Goal: Task Accomplishment & Management: Manage account settings

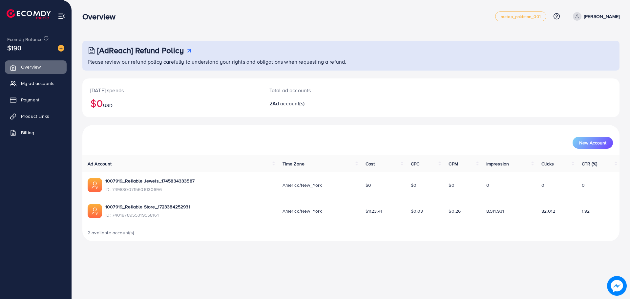
click at [601, 21] on ul "metap_pakistan_001 Help Center Contact Support Plans and Pricing Term and polic…" at bounding box center [557, 16] width 124 height 10
click at [604, 15] on p "[PERSON_NAME]" at bounding box center [601, 16] width 35 height 8
click at [581, 52] on span "Log out" at bounding box center [581, 54] width 18 height 8
click at [541, 16] on span "metap_pakistan_001" at bounding box center [521, 16] width 40 height 4
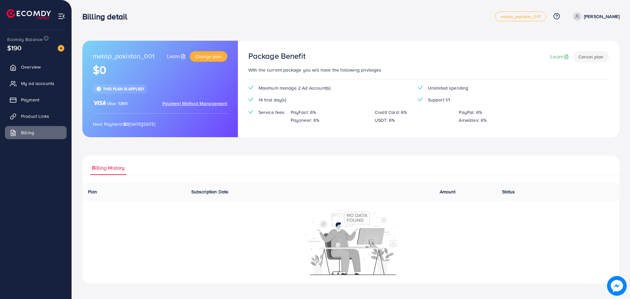
drag, startPoint x: 630, startPoint y: 130, endPoint x: 630, endPoint y: 165, distance: 35.1
click at [630, 165] on div "metap_pakistan_001 Learn Change plan $0 This plan is applied Visa 5361 Payment …" at bounding box center [351, 147] width 559 height 295
click at [565, 169] on ul "Billing History" at bounding box center [351, 166] width 538 height 20
click at [620, 20] on div "metap_pakistan_001 Learn Change plan $0 This plan is applied Visa 5361 Payment …" at bounding box center [351, 147] width 559 height 295
click at [601, 18] on p "[PERSON_NAME]" at bounding box center [601, 16] width 35 height 8
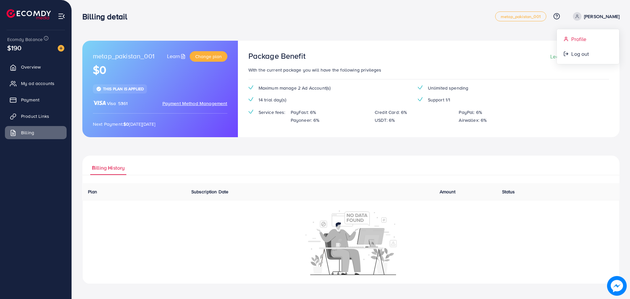
click at [594, 33] on link "Profile" at bounding box center [588, 39] width 62 height 15
select select "********"
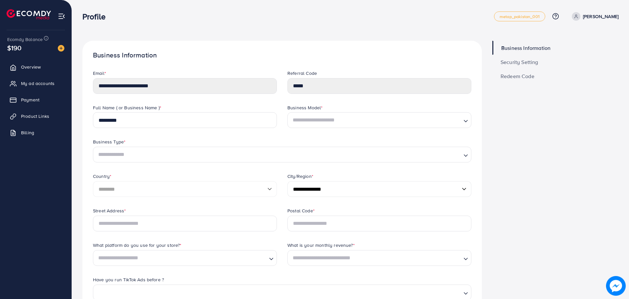
click at [62, 17] on img at bounding box center [62, 16] width 8 height 8
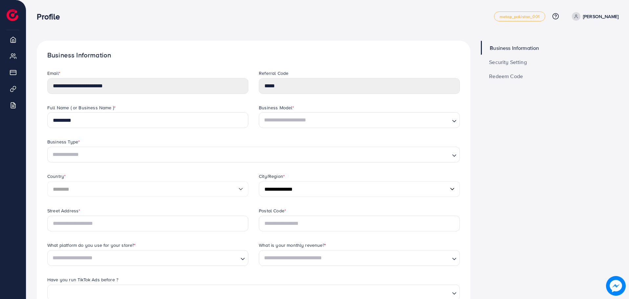
click at [186, 12] on div "Profile" at bounding box center [265, 17] width 457 height 10
click at [509, 74] on span "Redeem Code" at bounding box center [506, 76] width 34 height 5
